Goal: Register for event/course

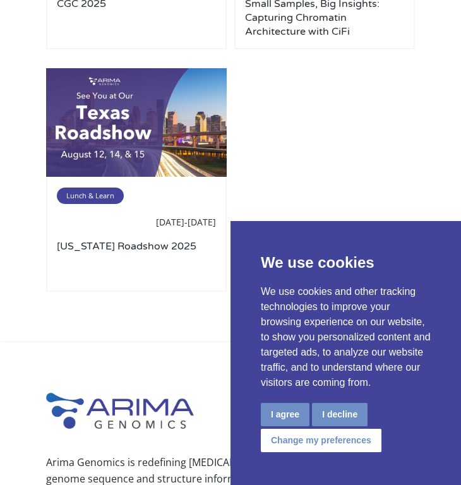
scroll to position [959, 0]
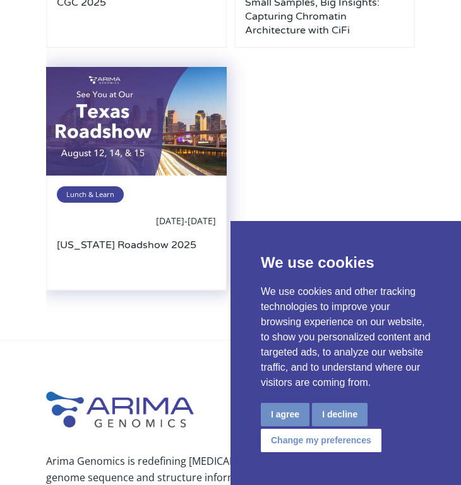
click at [153, 138] on img at bounding box center [136, 121] width 181 height 109
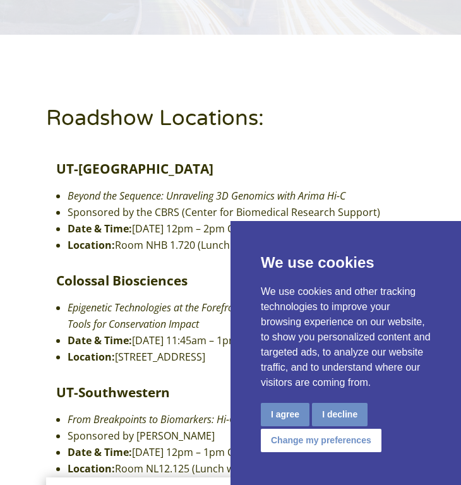
scroll to position [368, 0]
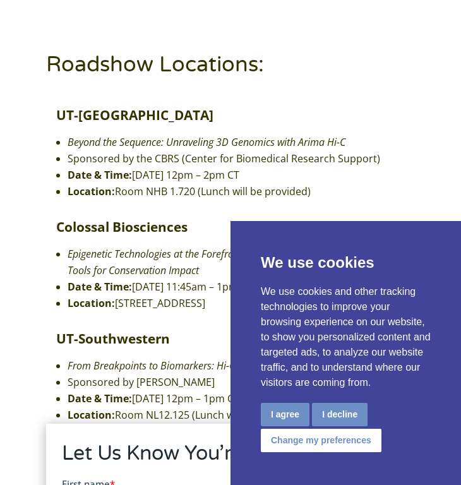
click at [2, 61] on div "Roadshow Locations: [GEOGRAPHIC_DATA]-[GEOGRAPHIC_DATA] Beyond the Sequence: Un…" at bounding box center [230, 431] width 461 height 901
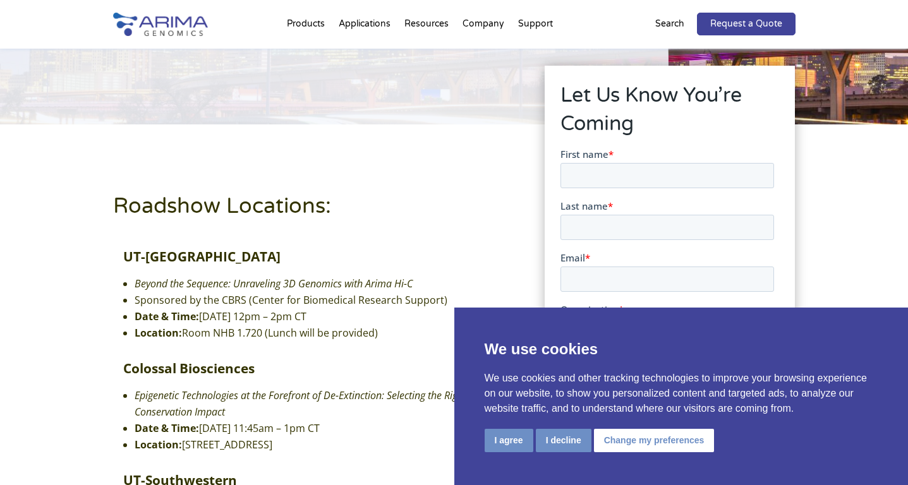
scroll to position [158, 0]
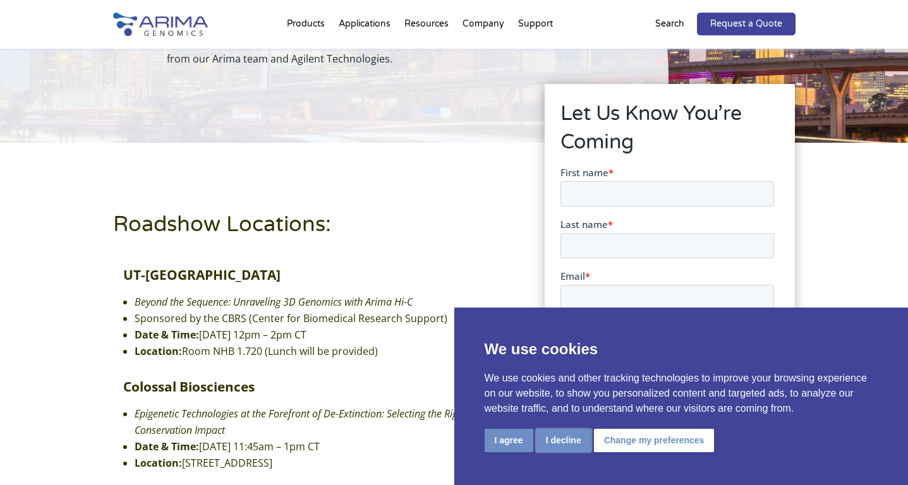
click at [461, 441] on button "I decline" at bounding box center [564, 440] width 56 height 23
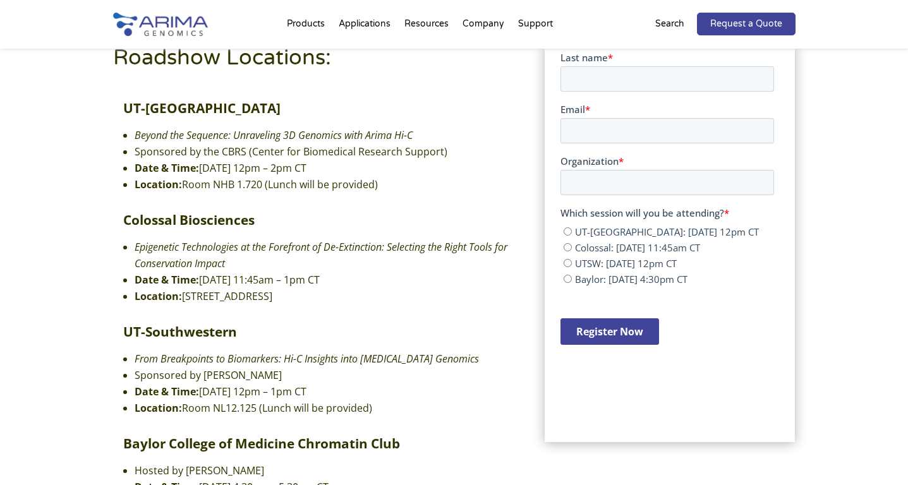
scroll to position [335, 0]
